Goal: Check status: Check status

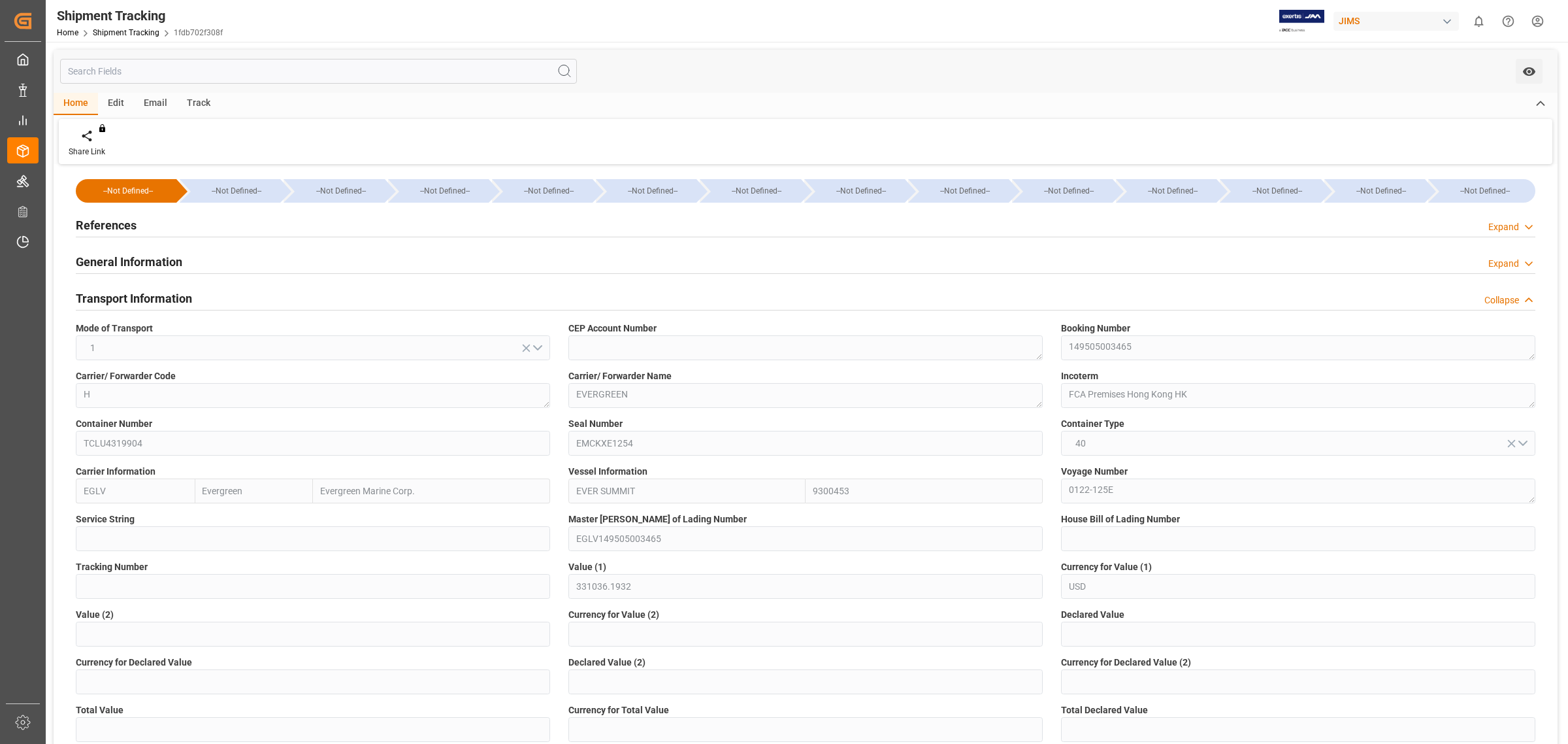
click at [129, 34] on link "Shipment Tracking" at bounding box center [126, 32] width 67 height 9
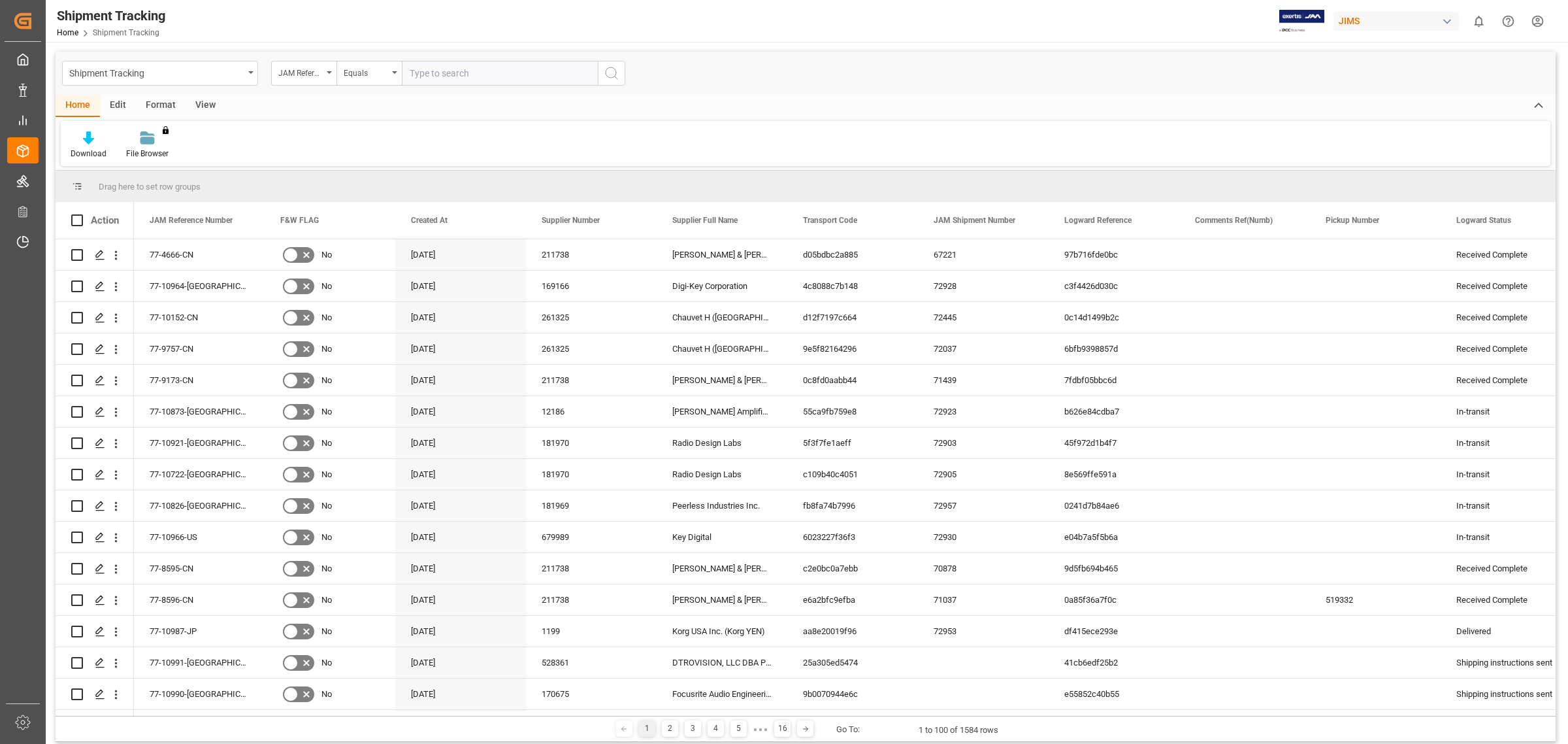
click at [514, 76] on input "text" at bounding box center [500, 74] width 196 height 25
type input "77-10518-[GEOGRAPHIC_DATA]"
click at [610, 71] on icon "search button" at bounding box center [611, 73] width 16 height 16
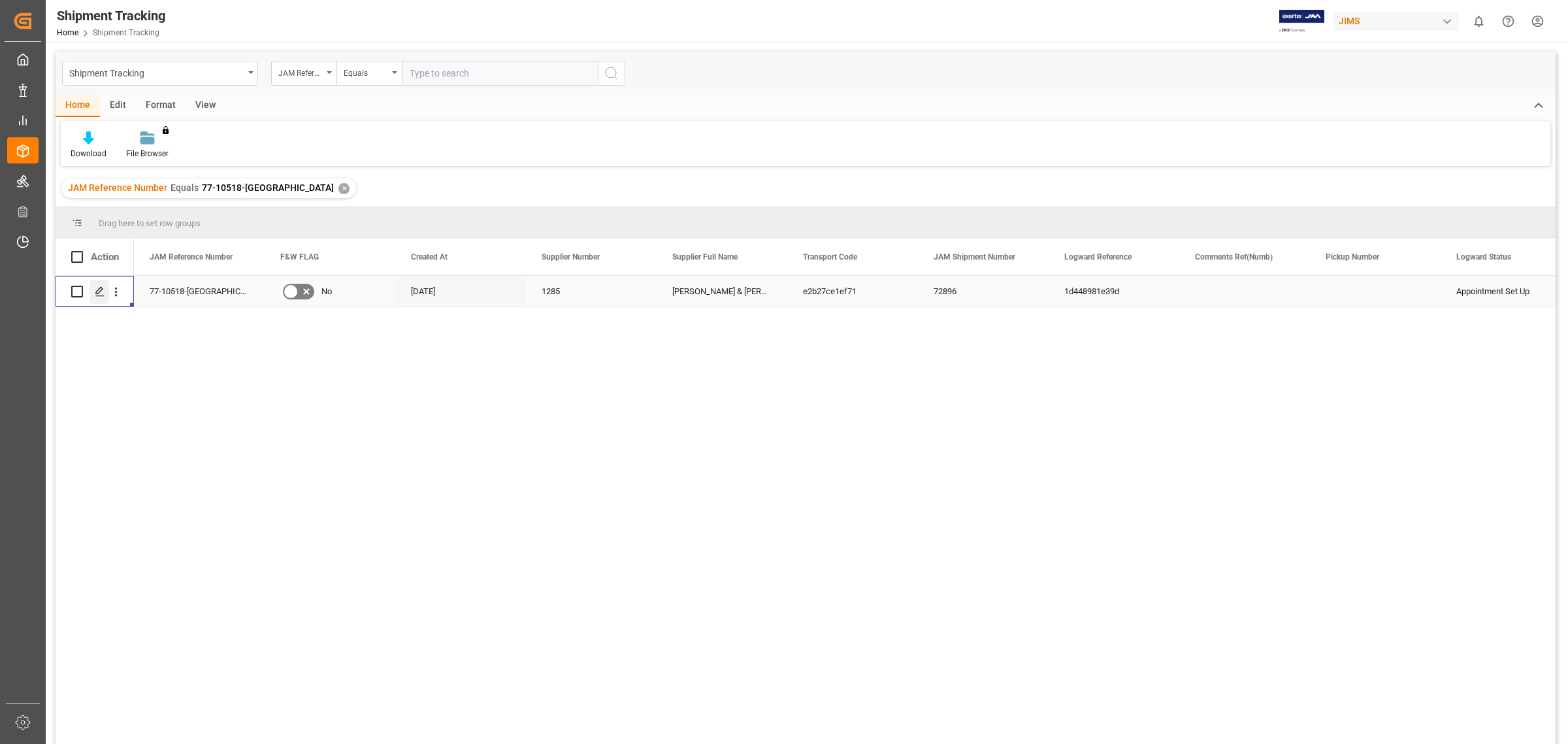
click at [98, 288] on icon "Press SPACE to select this row." at bounding box center [100, 291] width 10 height 10
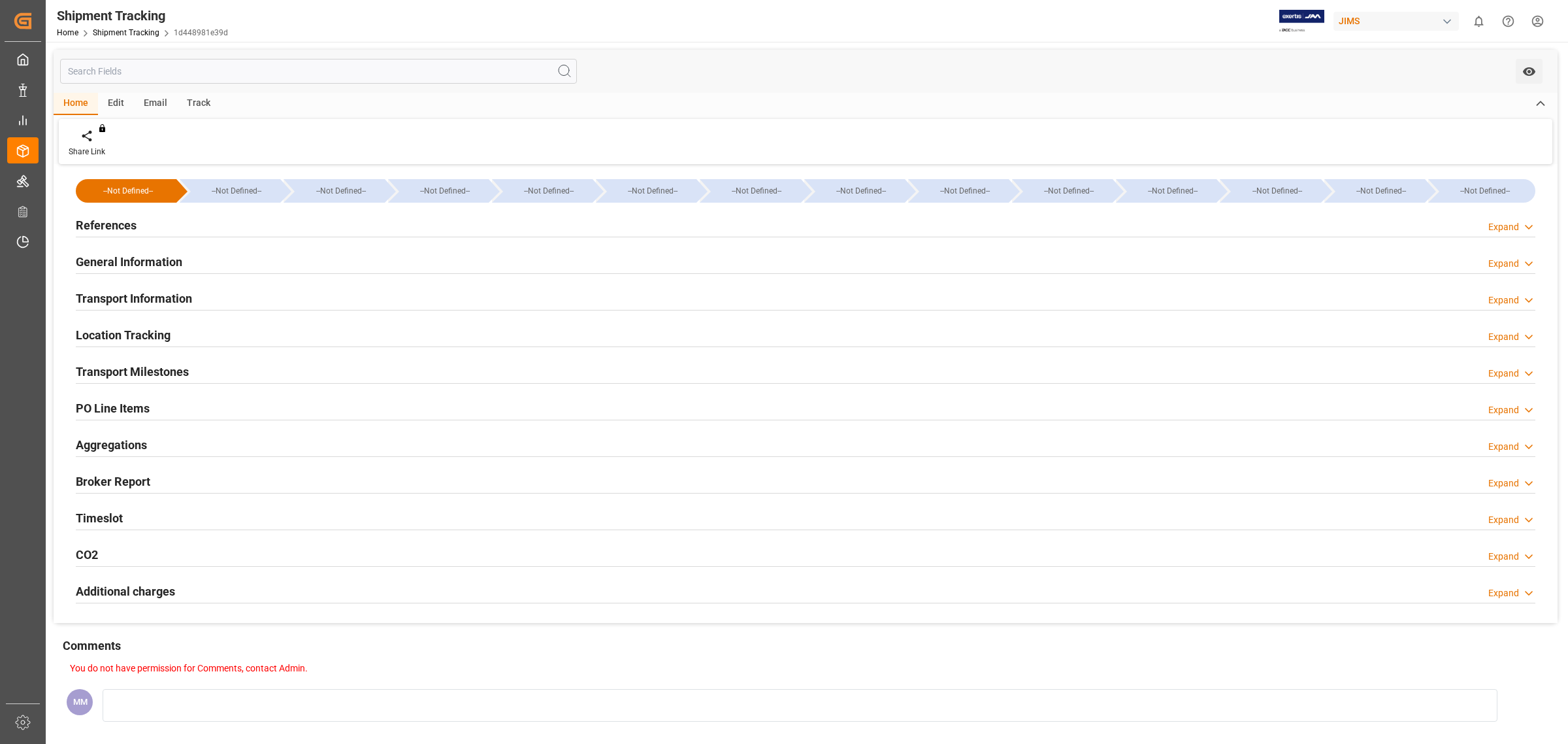
type input "[DATE] 00:00"
type input "[DATE] 16:00"
type input "[DATE] 13:16"
type input "[DATE] 09:30"
type input "[DATE] 09:26"
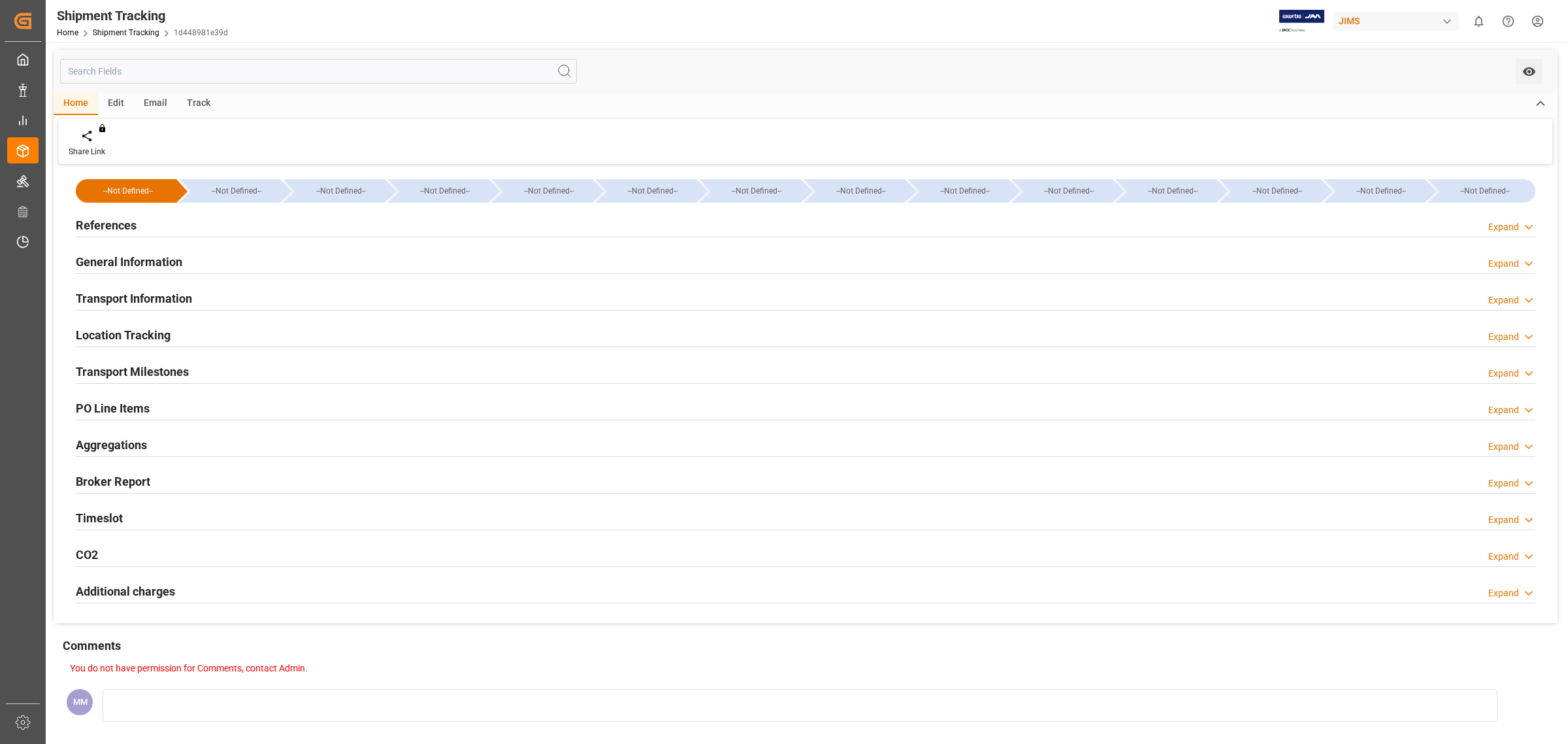
type input "[DATE]"
type input "[DATE] 11:33"
type input "[DATE] 17:00"
type input "[DATE] 06:00"
type input "[DATE] 11:34"
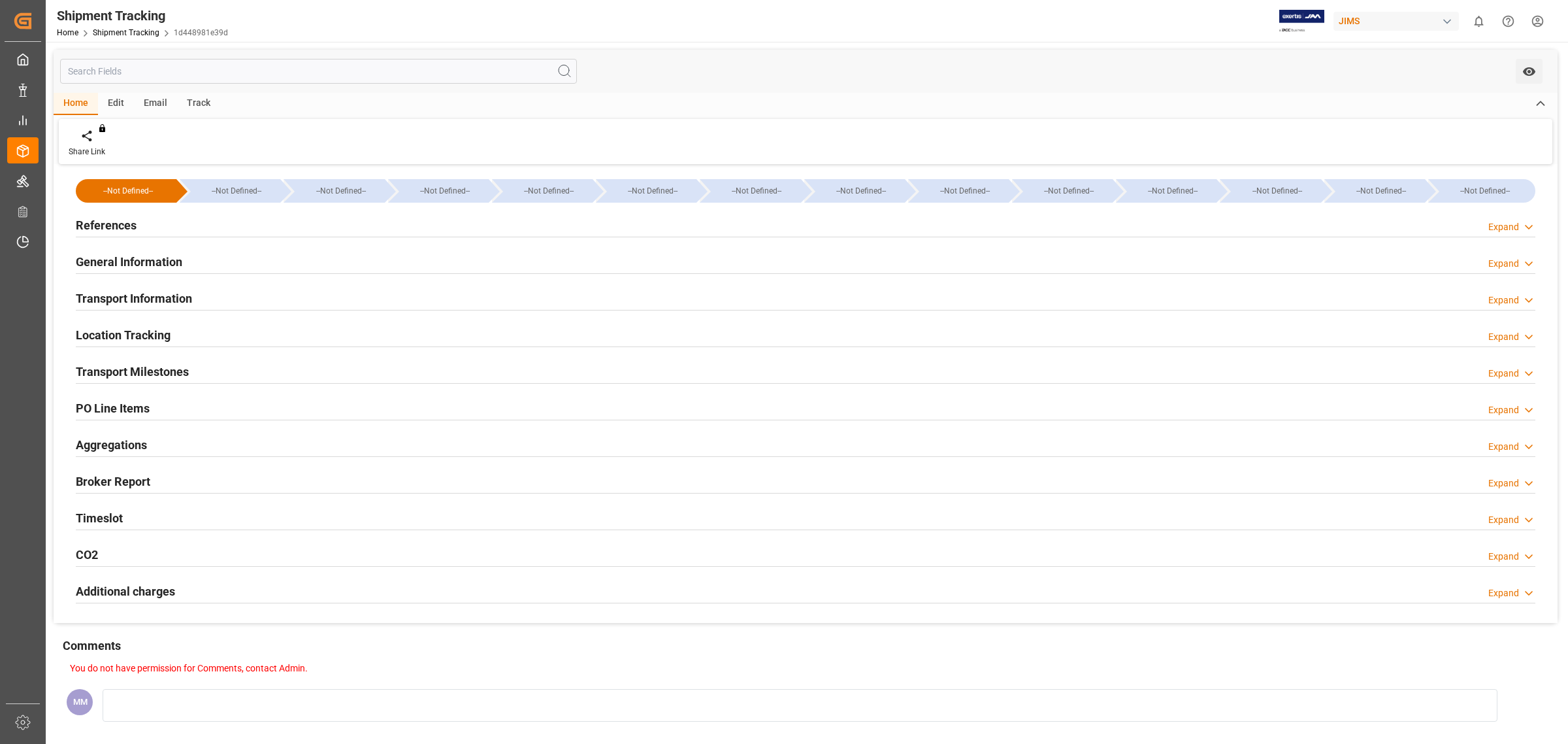
click at [122, 371] on h2 "Transport Milestones" at bounding box center [132, 371] width 113 height 17
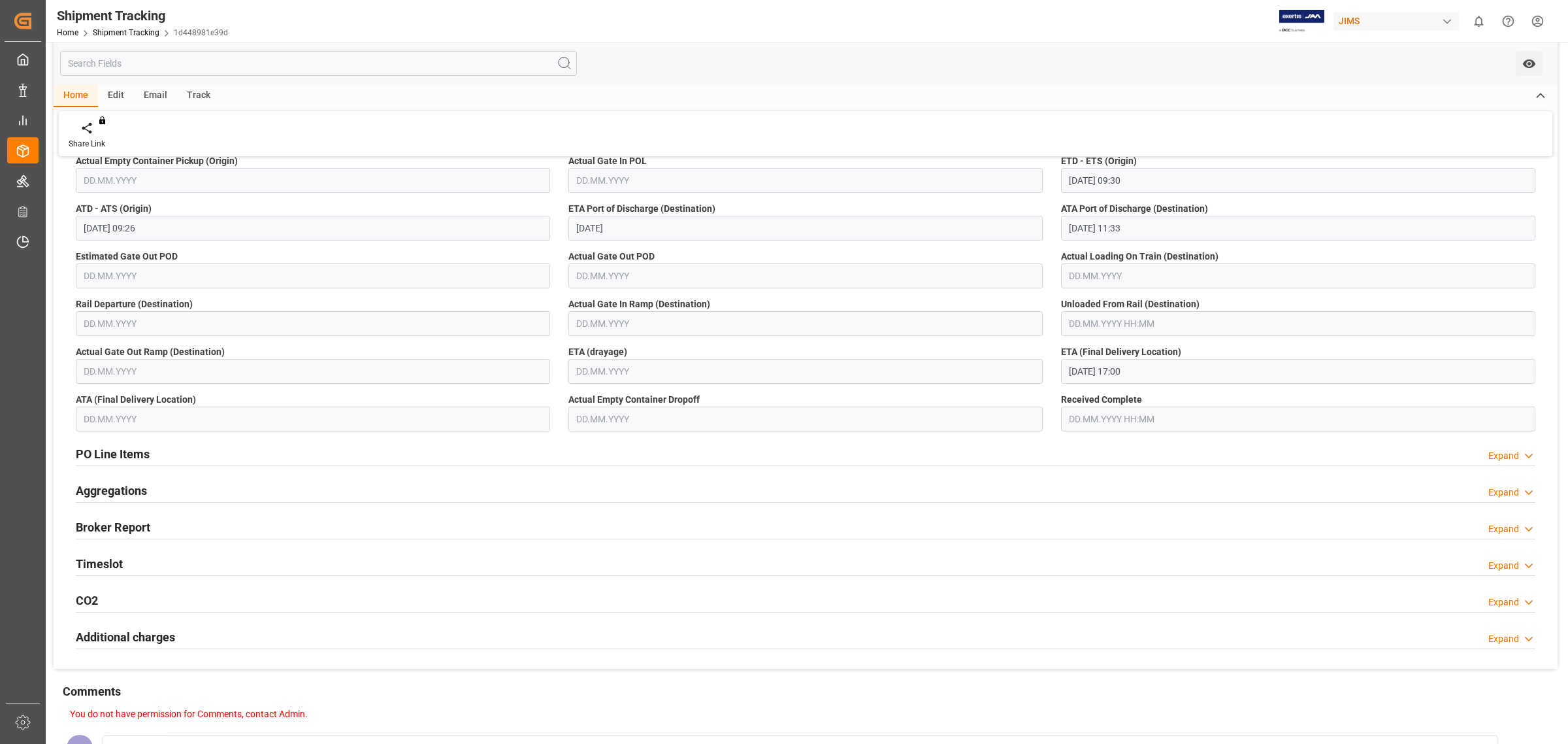
scroll to position [409, 0]
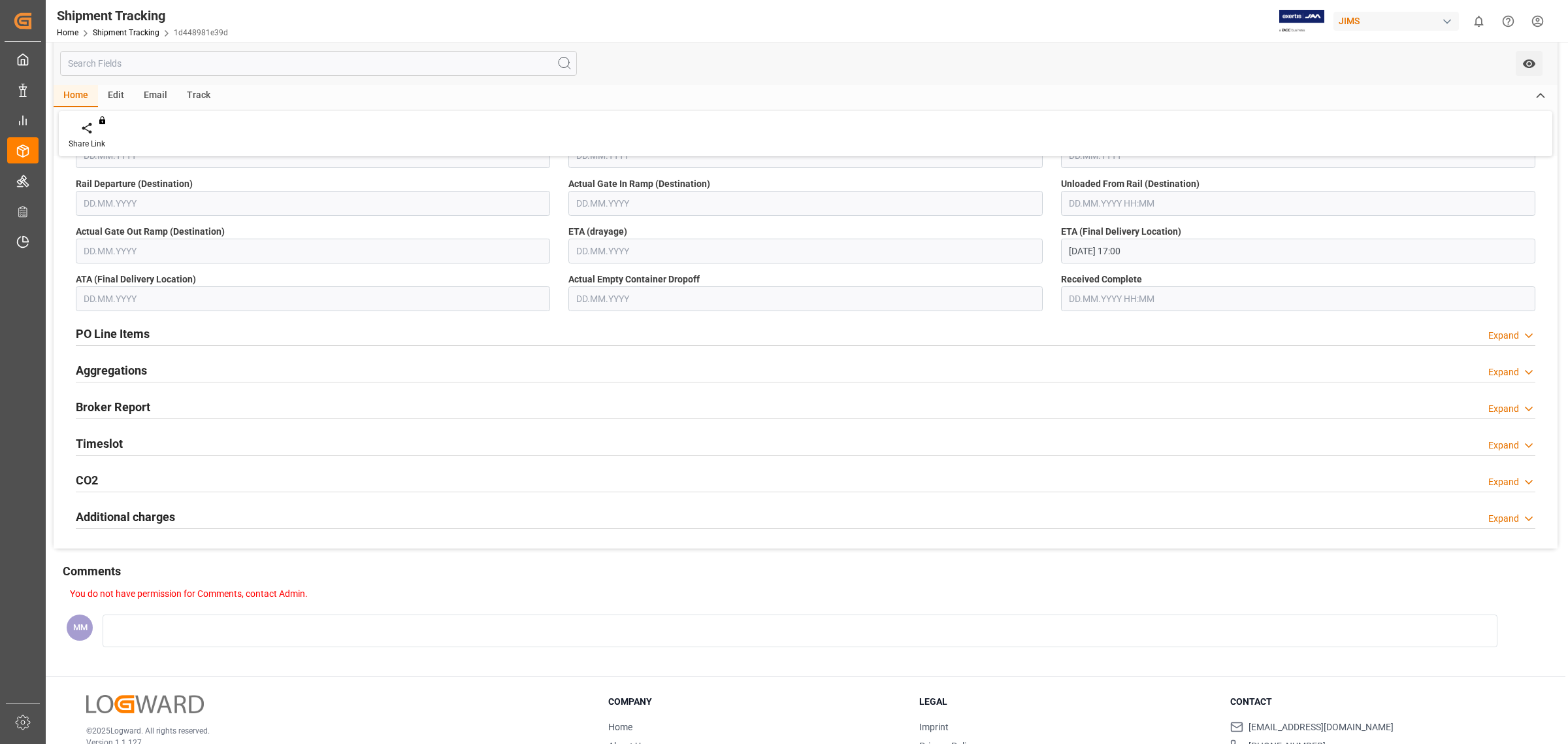
click at [129, 446] on div "Timeslot Expand" at bounding box center [806, 443] width 1460 height 25
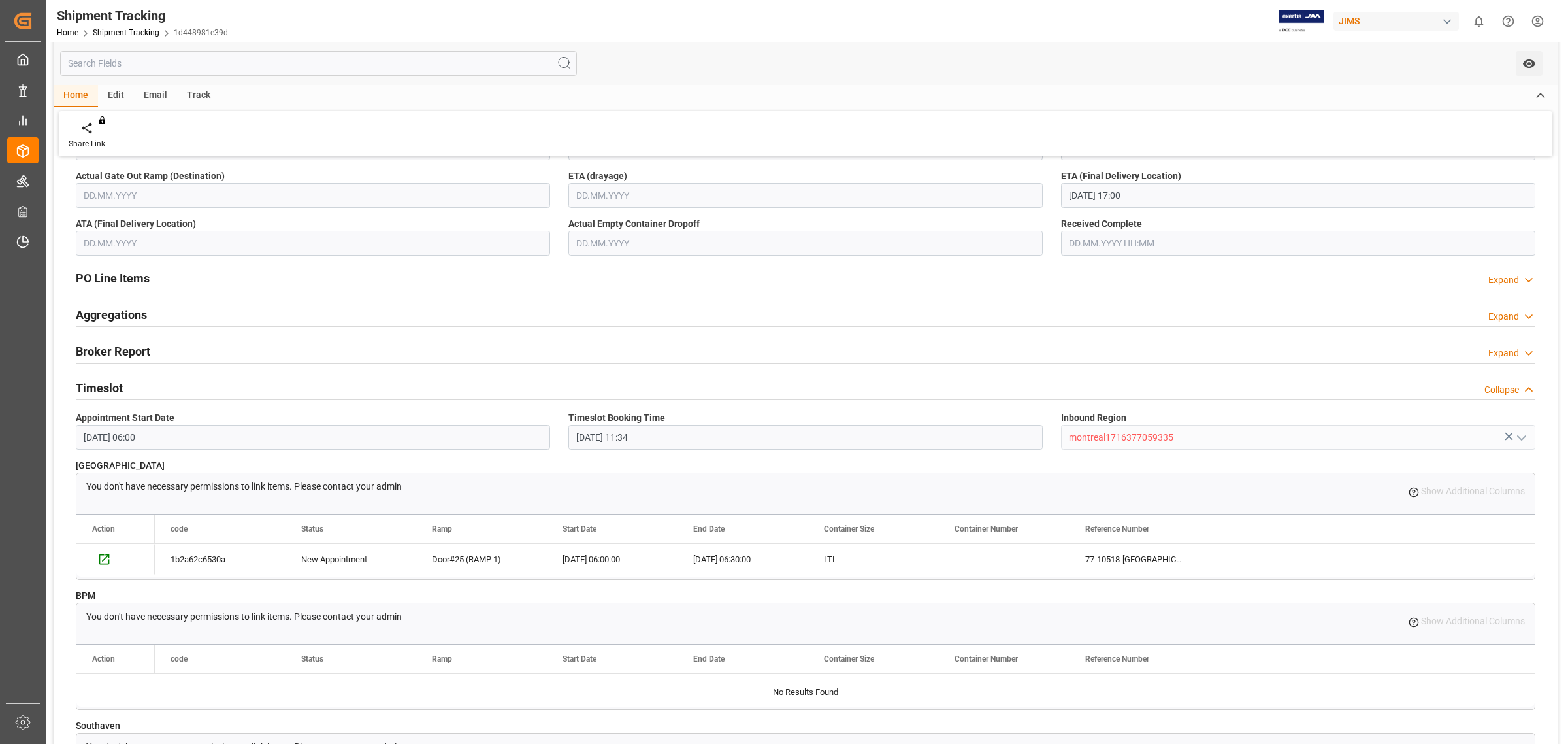
scroll to position [490, 0]
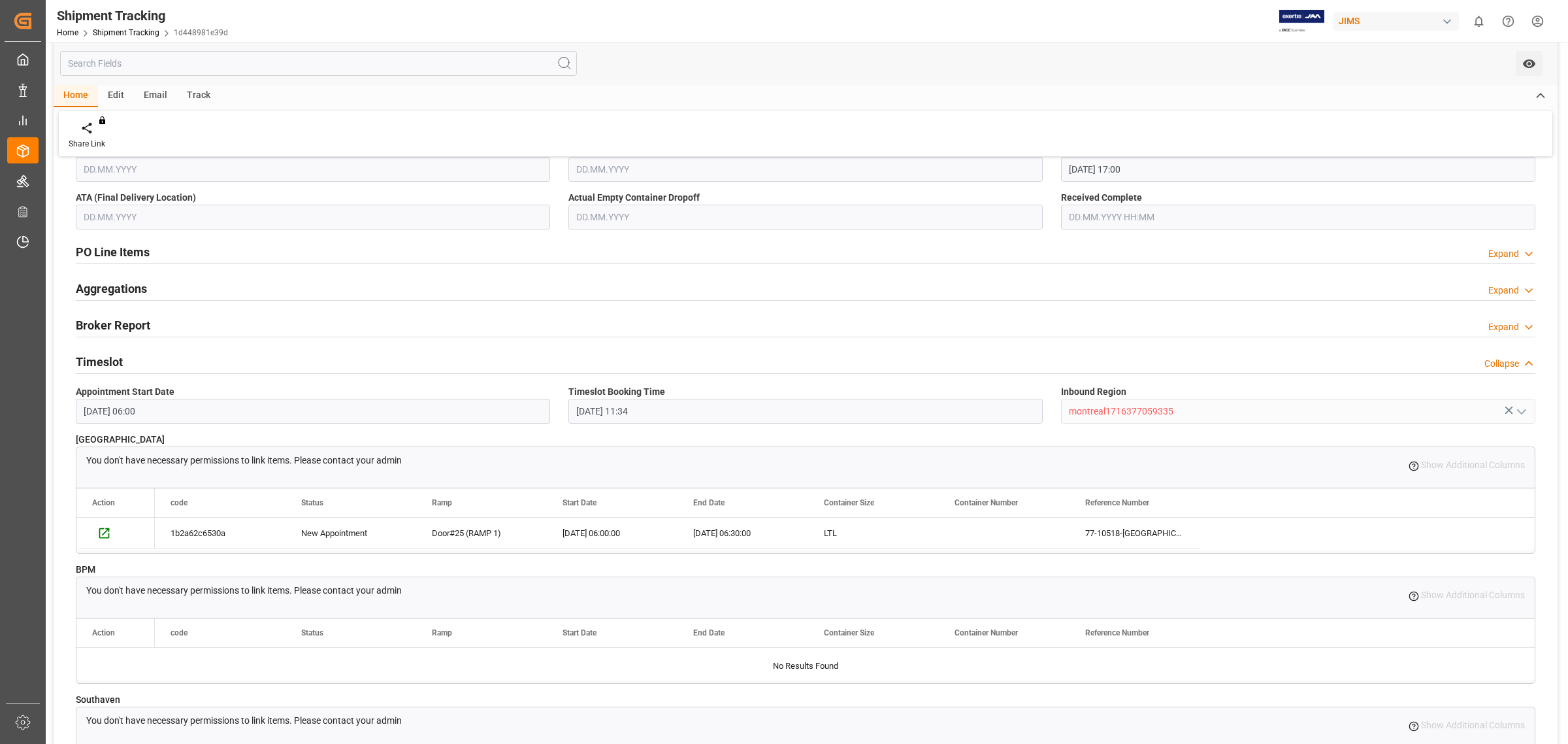
click at [56, 216] on div "--Not Defined-- --Not Defined-- --Not Defined-- --Not Defined-- --Not Defined--…" at bounding box center [806, 445] width 1504 height 1534
click at [142, 31] on link "Shipment Tracking" at bounding box center [126, 32] width 67 height 9
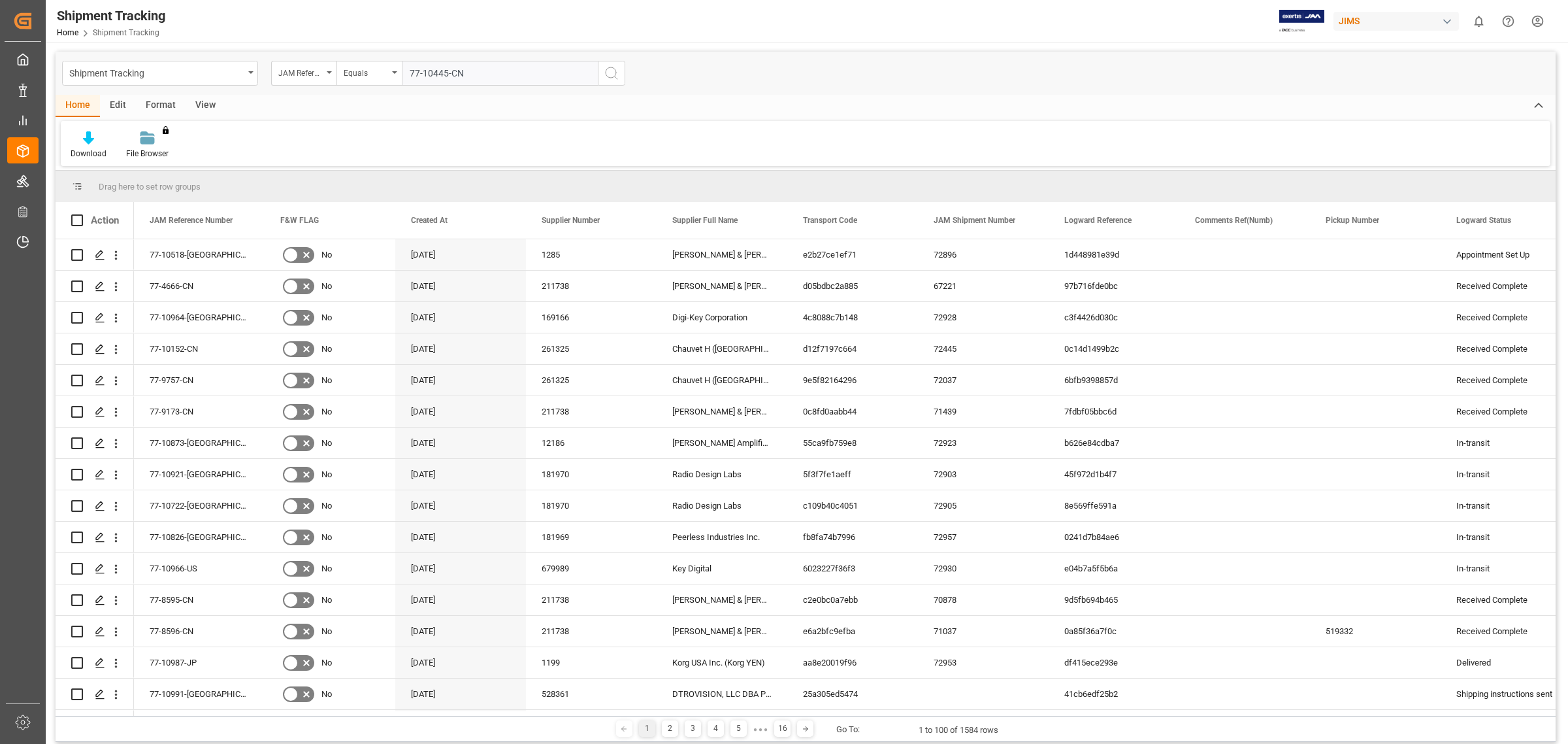
type input "77-10445-CN"
click at [608, 73] on icon "search button" at bounding box center [611, 73] width 16 height 16
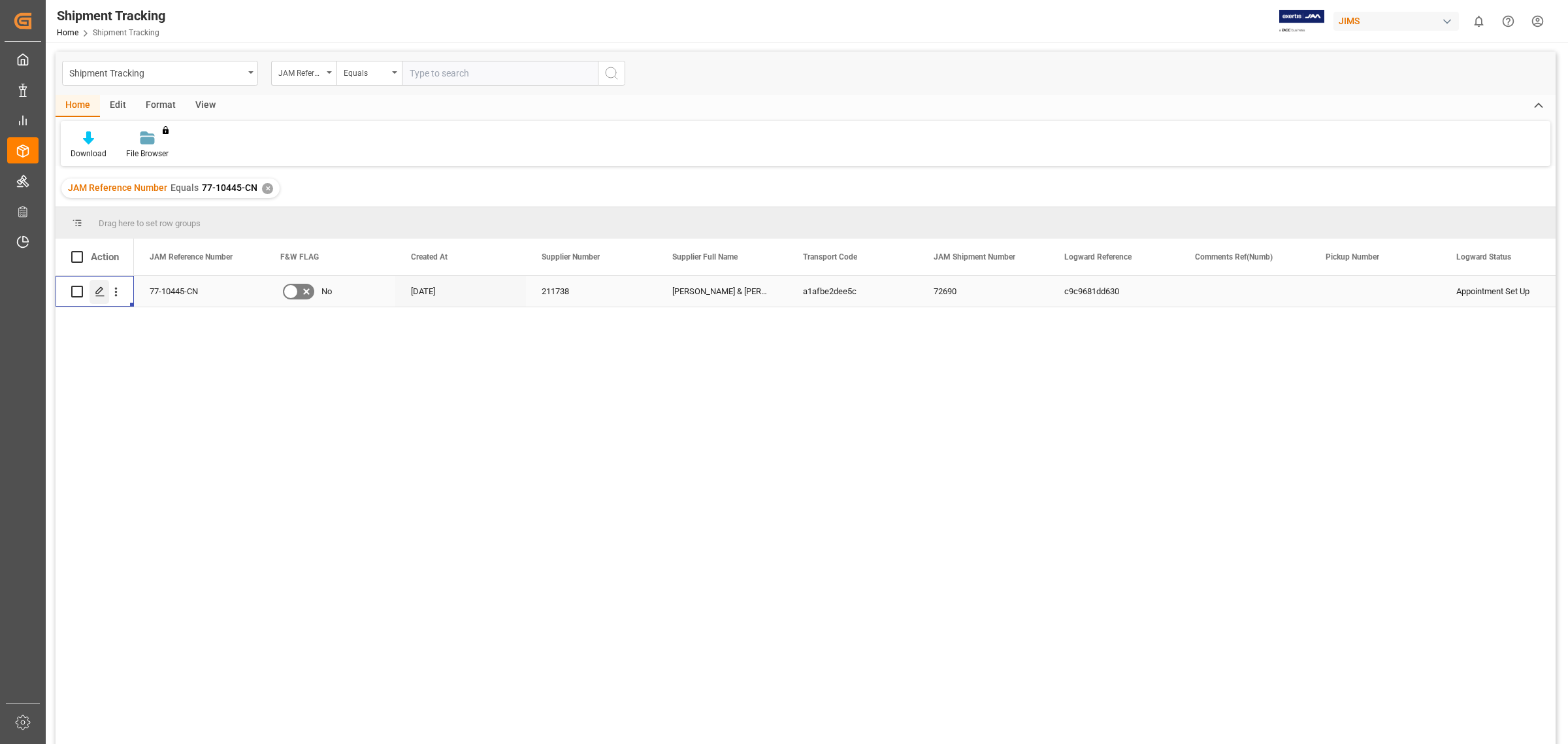
click at [99, 292] on polygon "Press SPACE to select this row." at bounding box center [99, 290] width 6 height 6
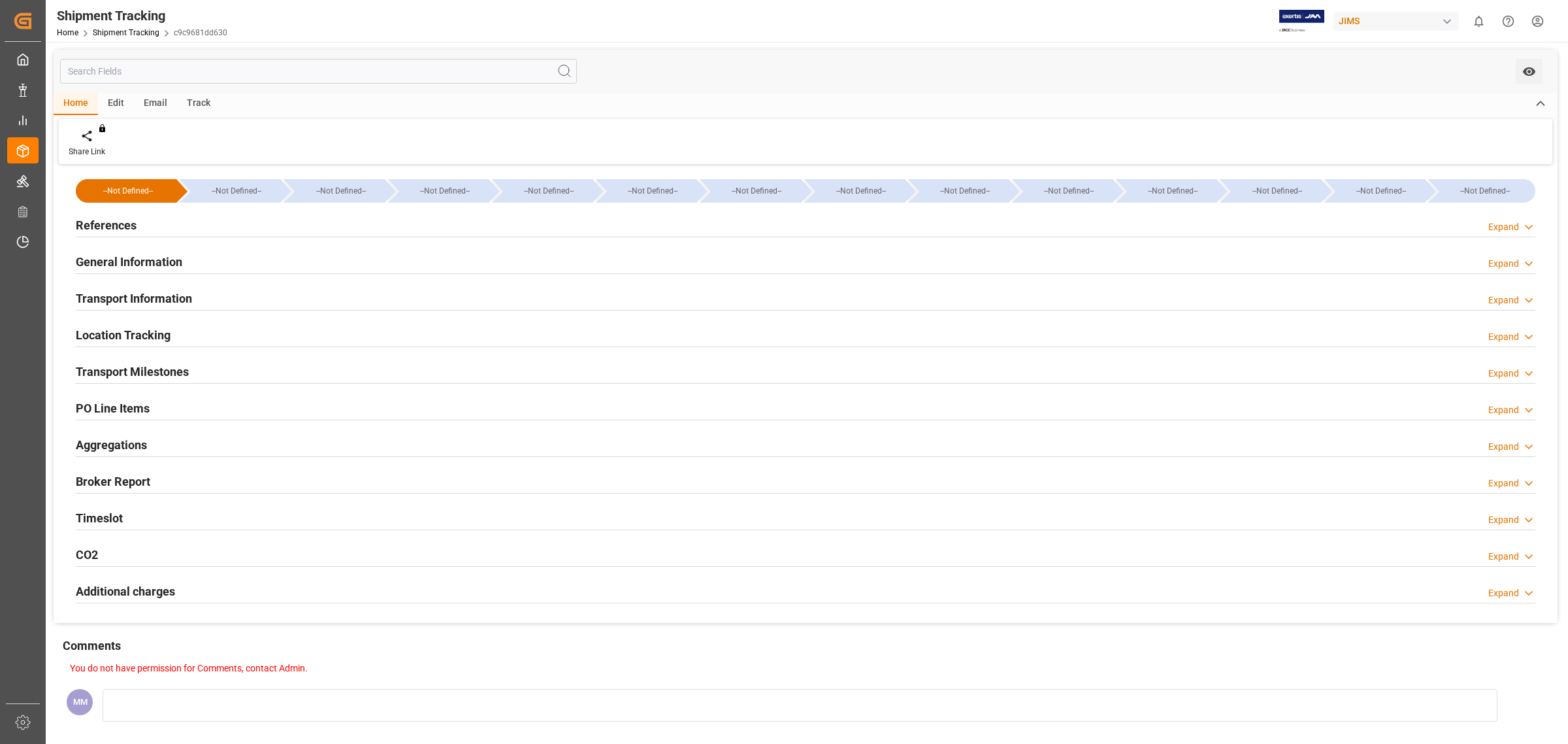
type input "[DATE] 08:00"
type input "[DATE] 11:31"
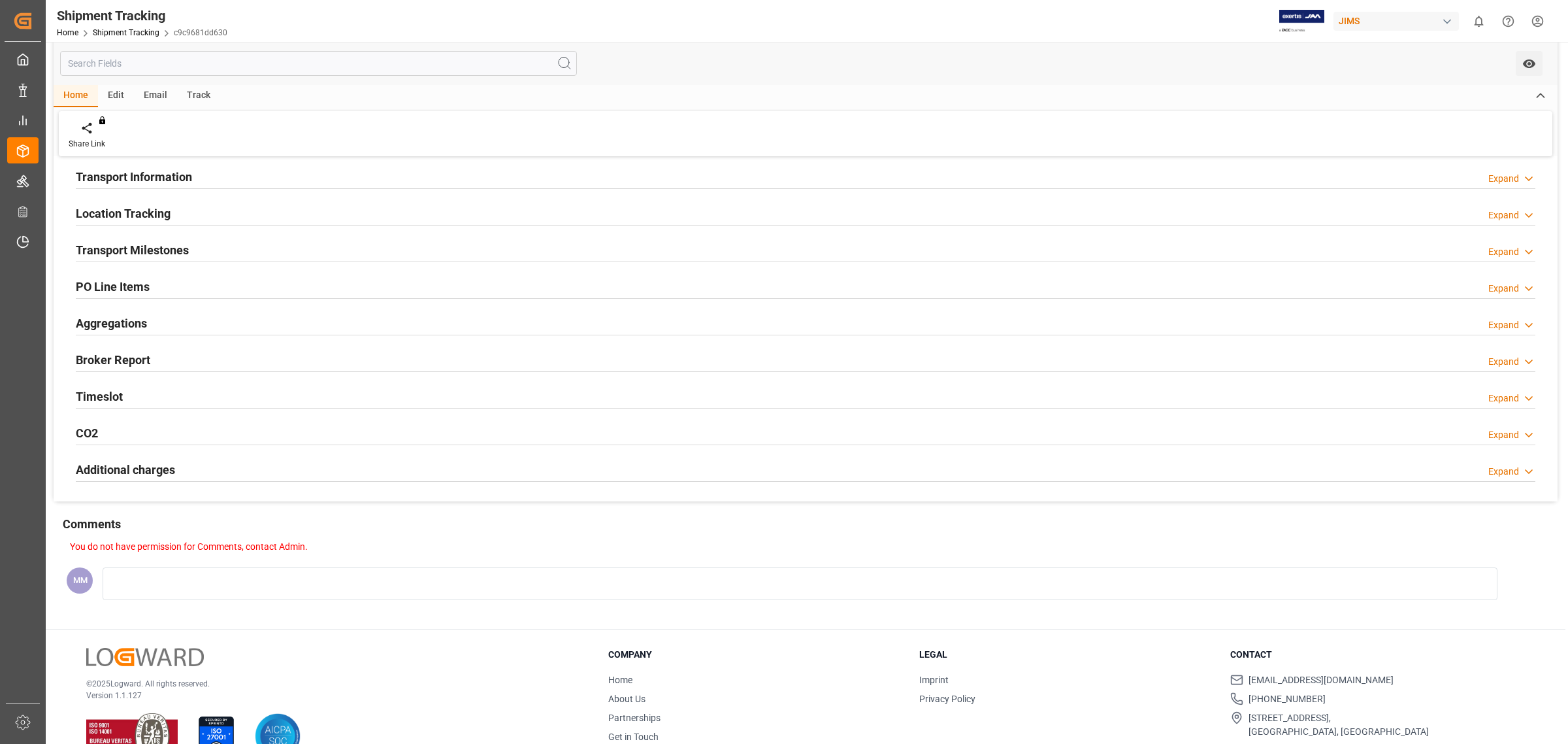
scroll to position [155, 0]
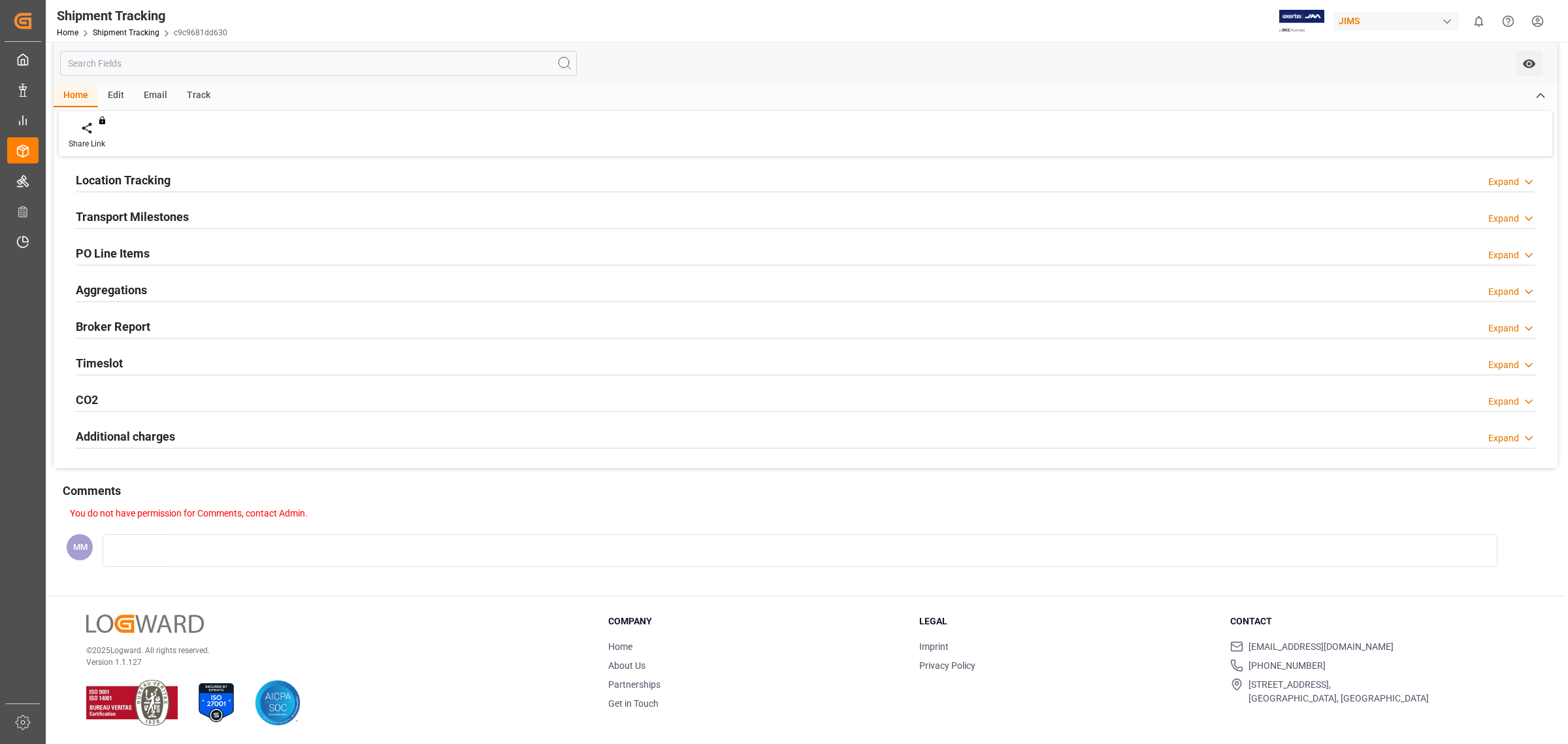
click at [119, 347] on div "Timeslot Expand" at bounding box center [806, 363] width 1478 height 37
click at [121, 357] on h2 "Timeslot" at bounding box center [99, 362] width 47 height 17
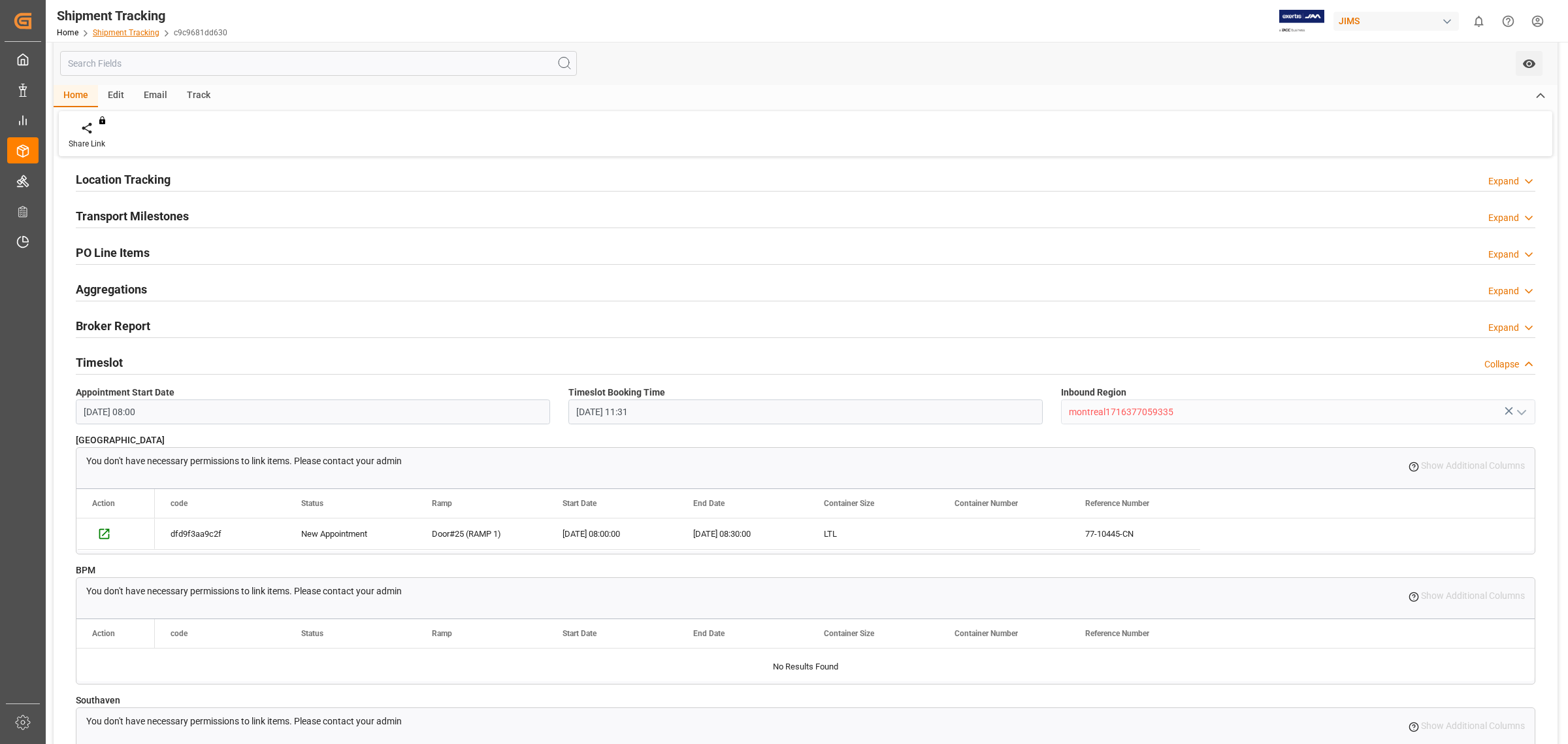
click at [137, 34] on link "Shipment Tracking" at bounding box center [126, 32] width 67 height 9
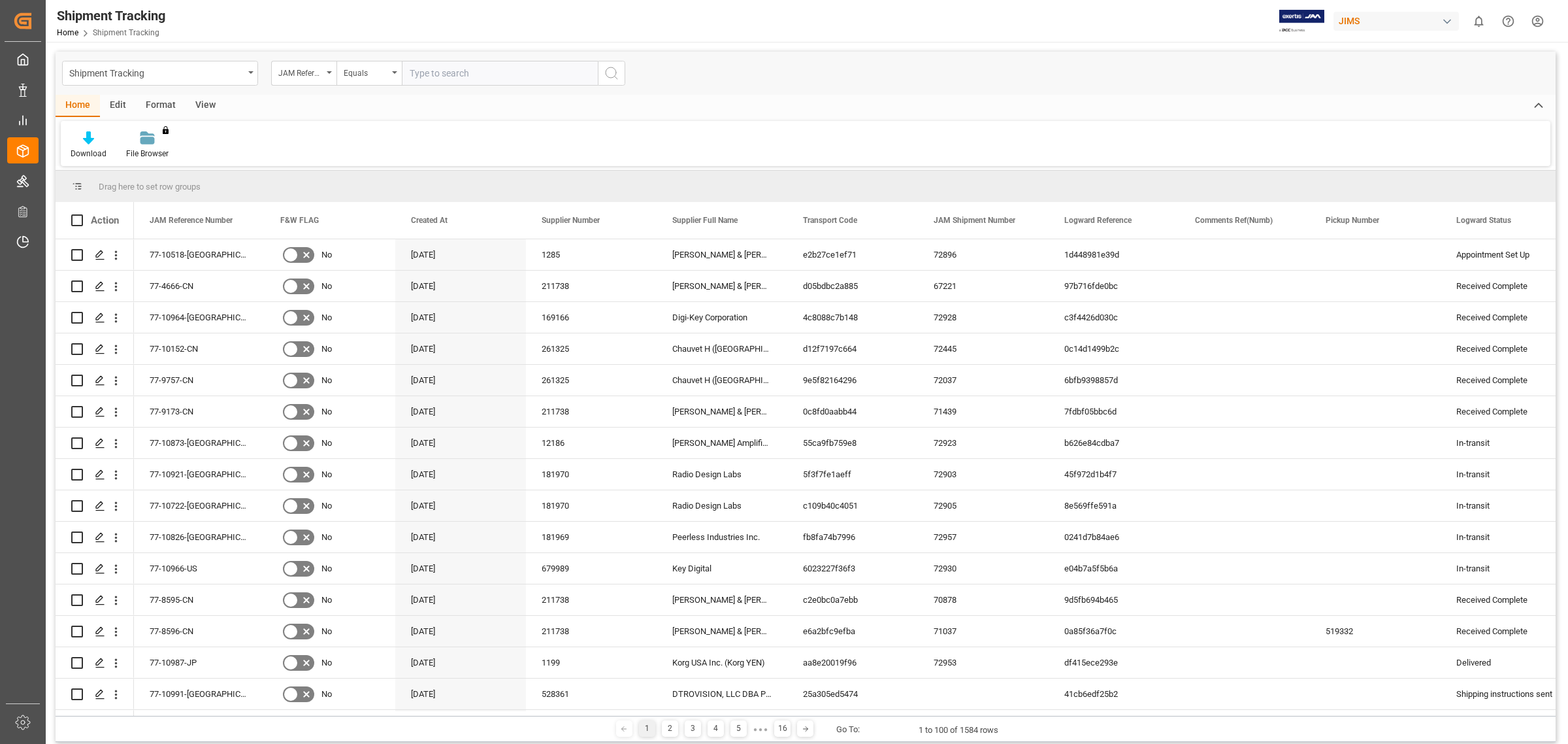
click at [472, 77] on input "text" at bounding box center [500, 74] width 196 height 25
type input "77-10886-US"
click at [612, 86] on div "Shipment Tracking JAM Reference Number Equals 77-10886-US" at bounding box center [806, 73] width 1500 height 43
click at [608, 73] on icon "search button" at bounding box center [611, 73] width 16 height 16
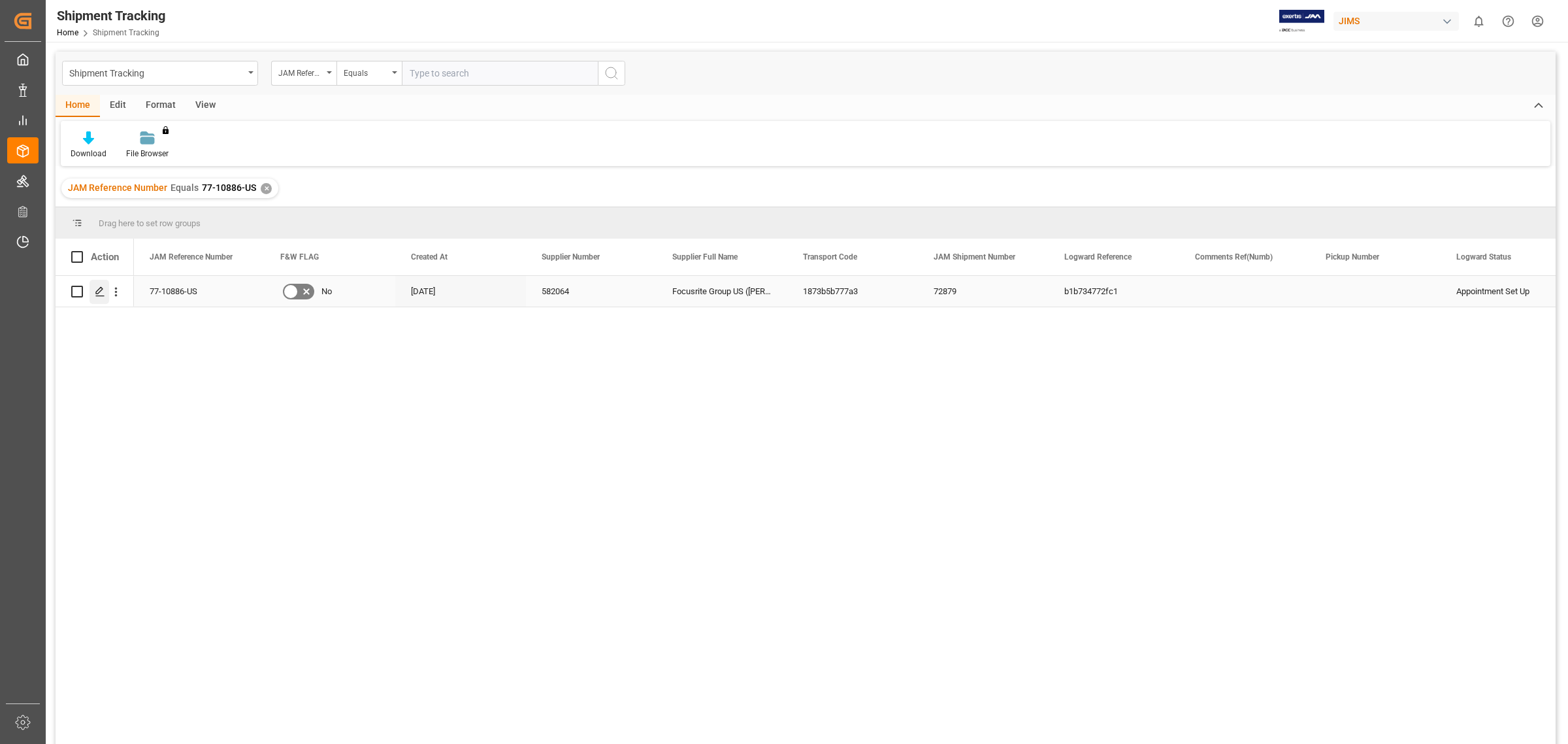
click at [101, 293] on icon "Press SPACE to select this row." at bounding box center [100, 291] width 10 height 10
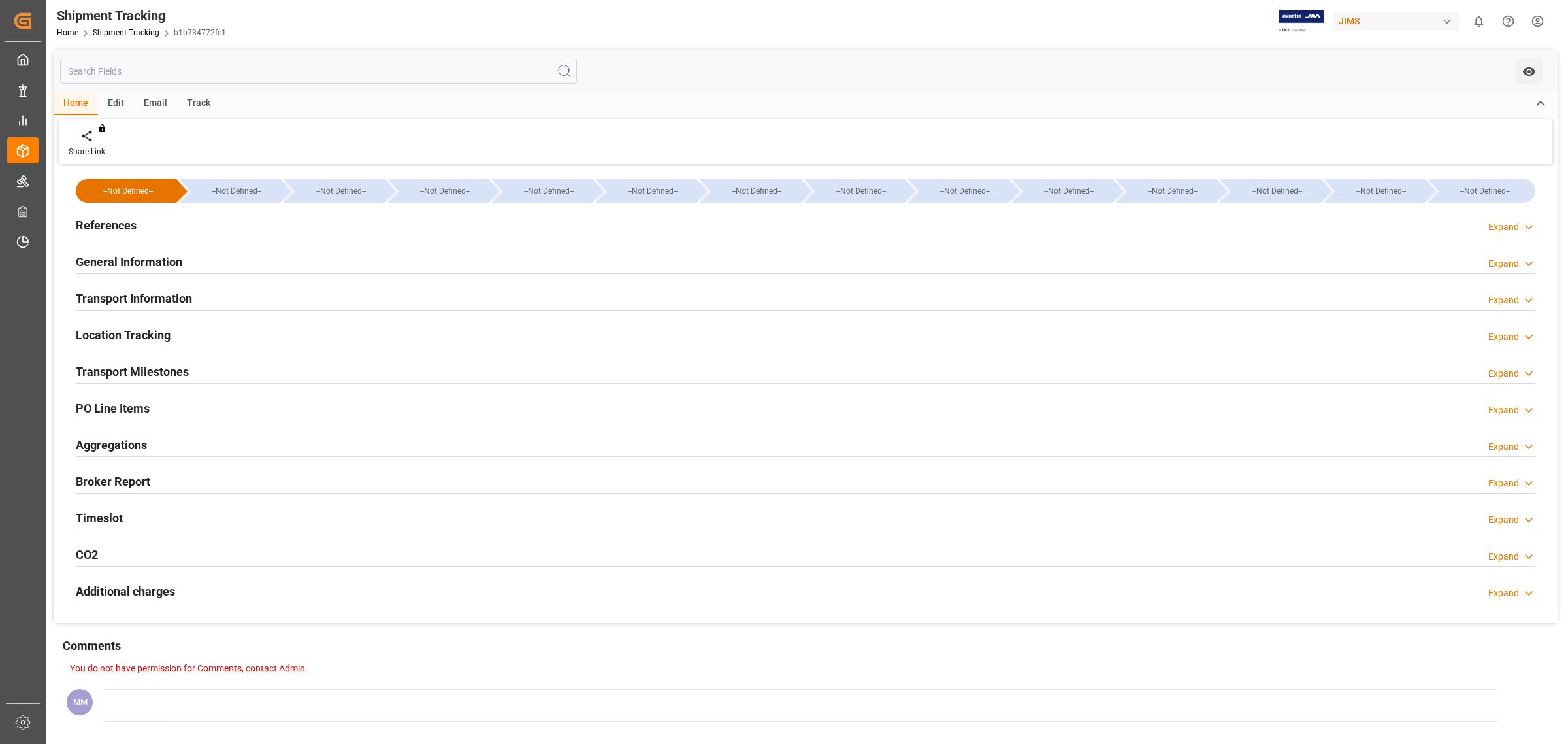
type input "[DATE] 07:00"
type input "[DATE] 13:03"
click at [137, 518] on div "Timeslot Expand" at bounding box center [806, 517] width 1460 height 25
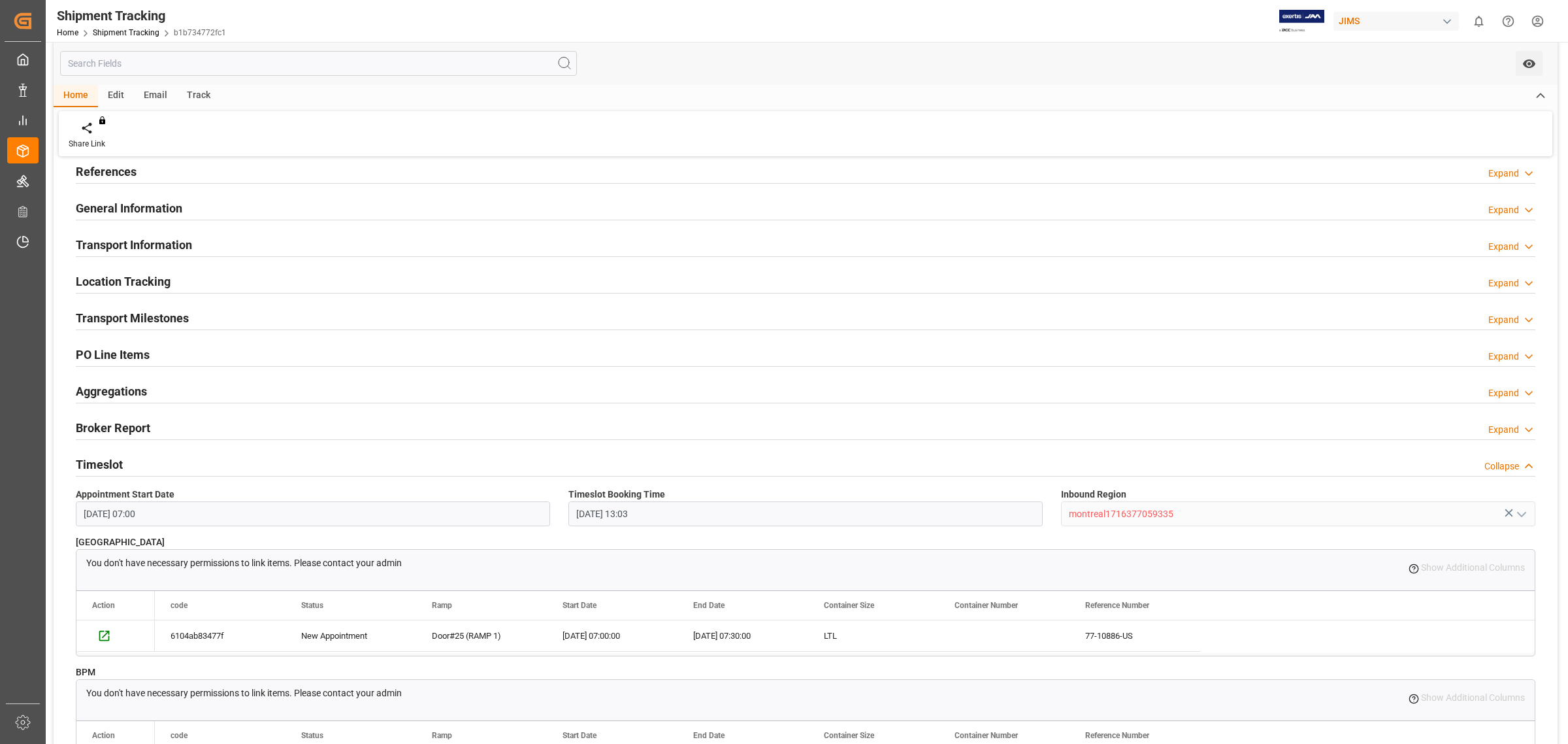
scroll to position [82, 0]
